Goal: Find contact information: Find contact information

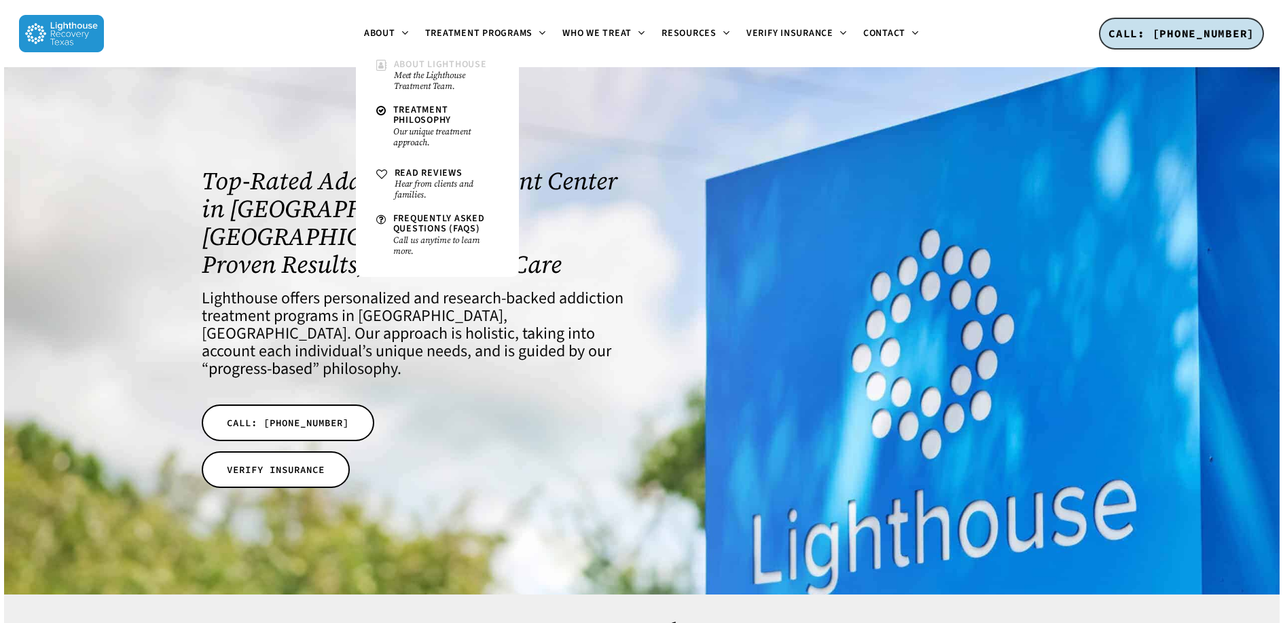
click at [412, 67] on span "About Lighthouse" at bounding box center [440, 65] width 93 height 14
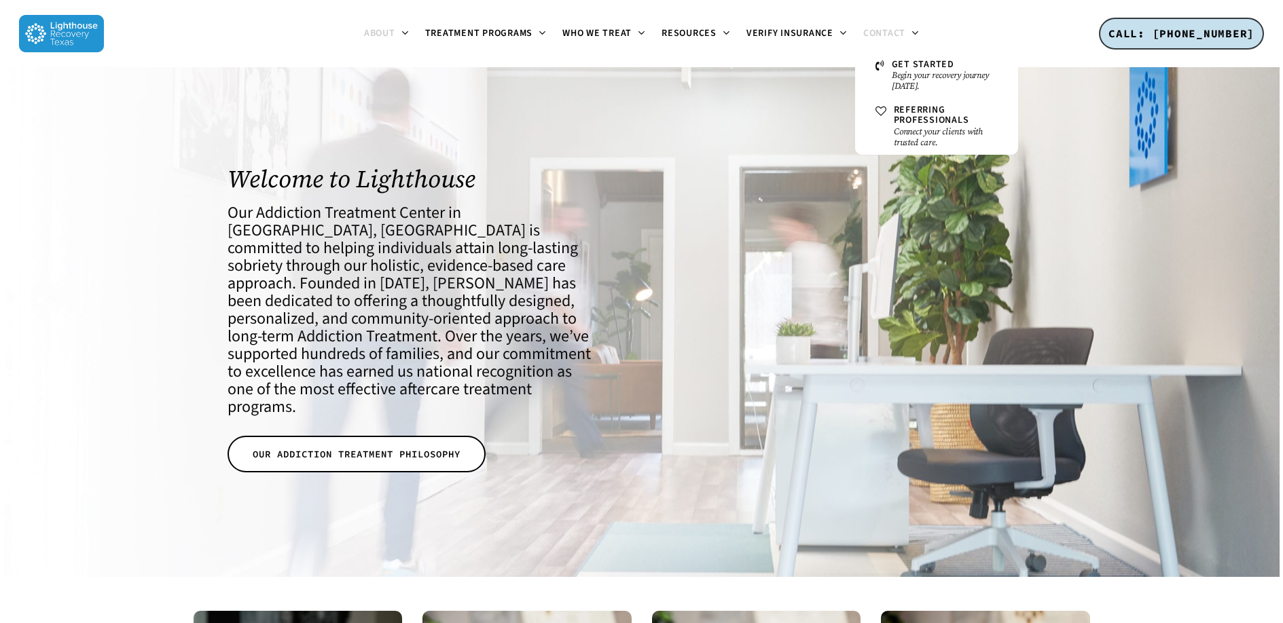
click at [906, 32] on link "Contact" at bounding box center [891, 34] width 72 height 11
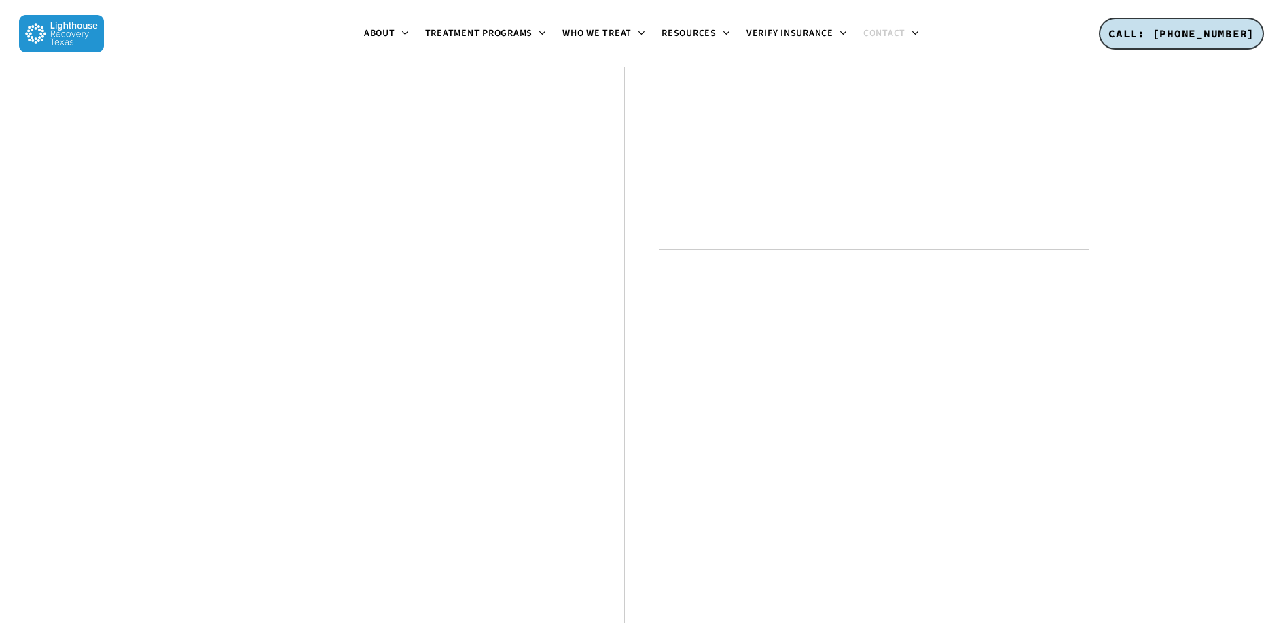
scroll to position [828, 0]
